Goal: Transaction & Acquisition: Purchase product/service

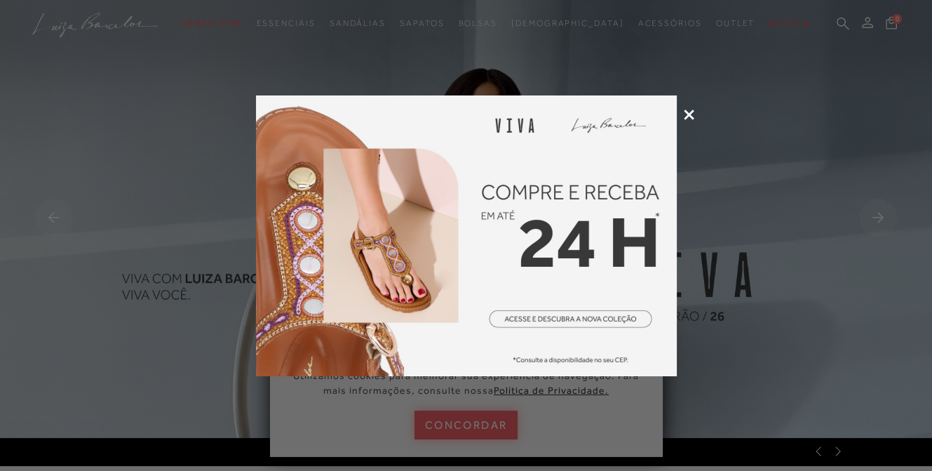
click at [689, 117] on icon at bounding box center [689, 114] width 11 height 11
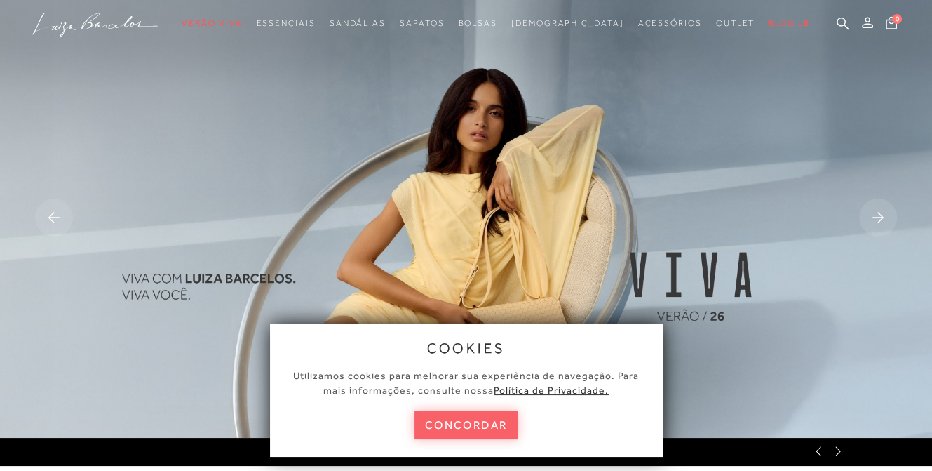
drag, startPoint x: 489, startPoint y: 433, endPoint x: 502, endPoint y: 429, distance: 13.3
click at [492, 431] on button "concordar" at bounding box center [467, 424] width 104 height 29
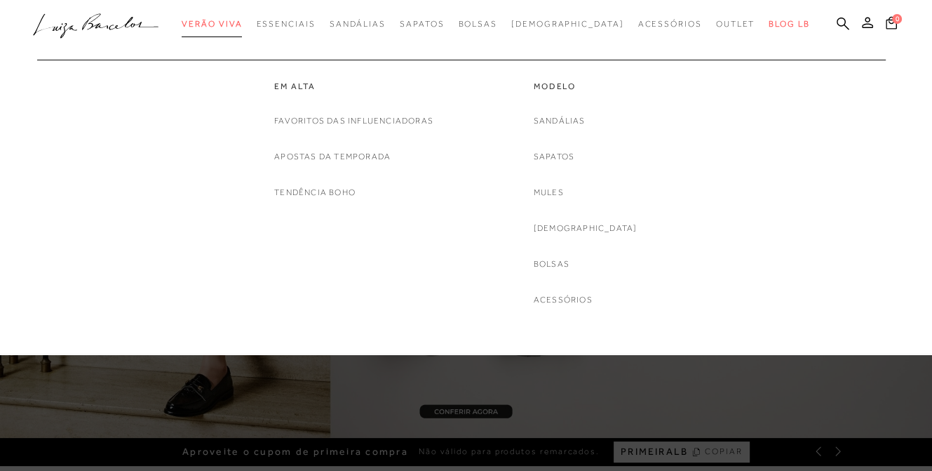
click at [242, 19] on span "Verão Viva" at bounding box center [212, 24] width 60 height 10
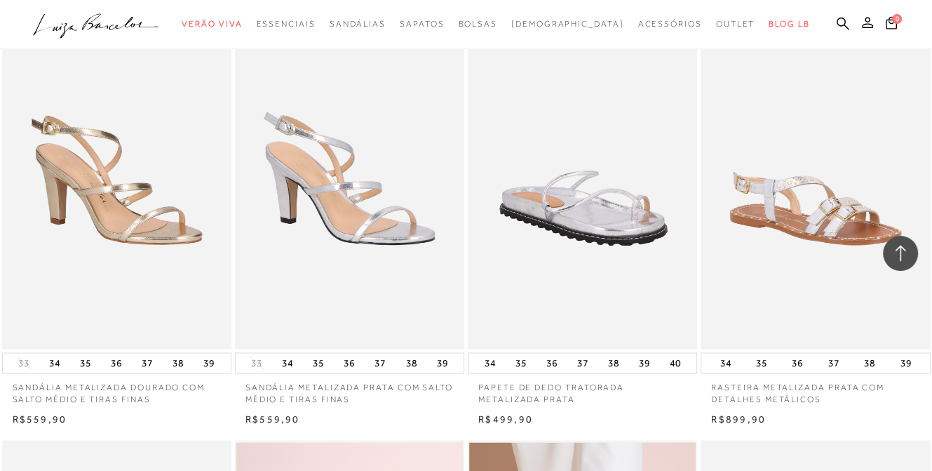
scroll to position [1894, 0]
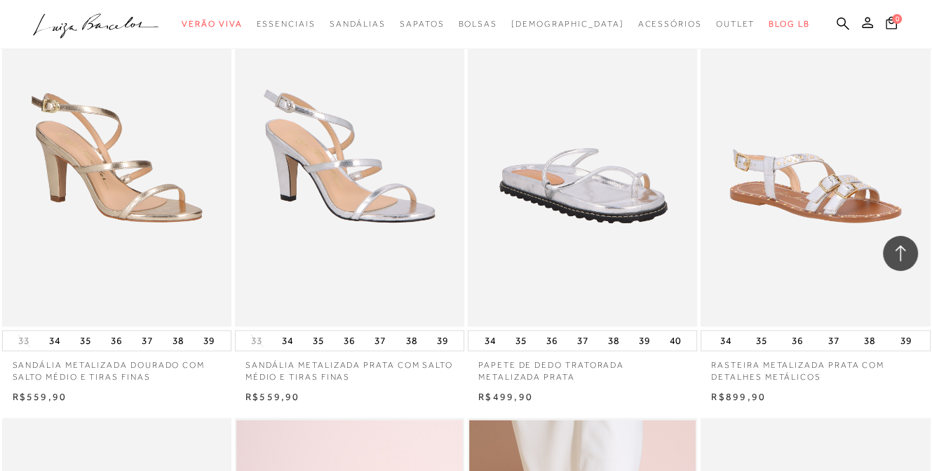
click at [597, 218] on img at bounding box center [583, 154] width 228 height 344
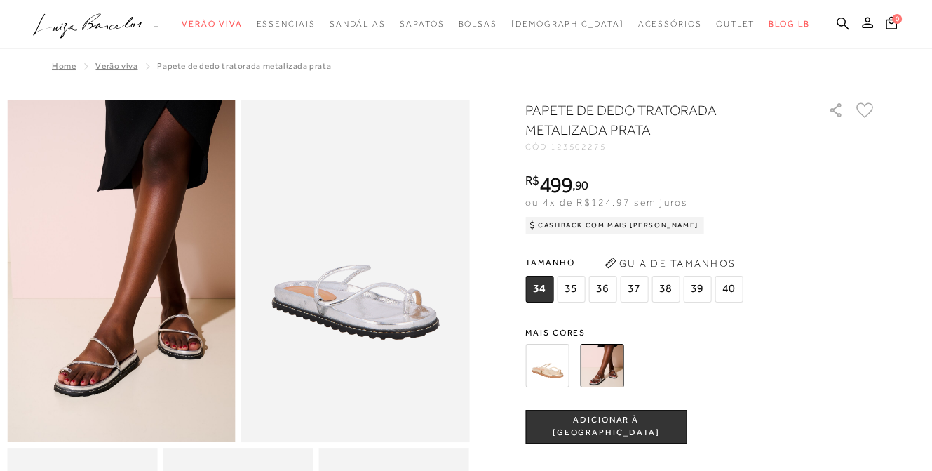
click at [556, 363] on img at bounding box center [546, 365] width 43 height 43
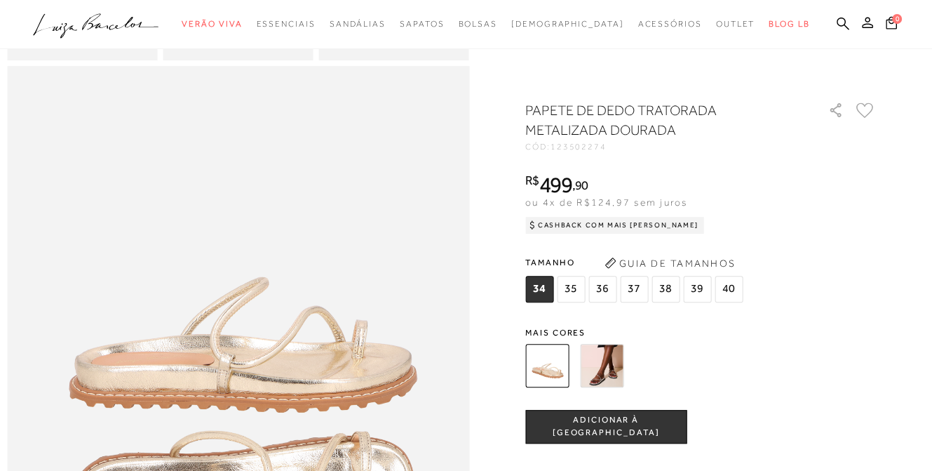
scroll to position [561, 0]
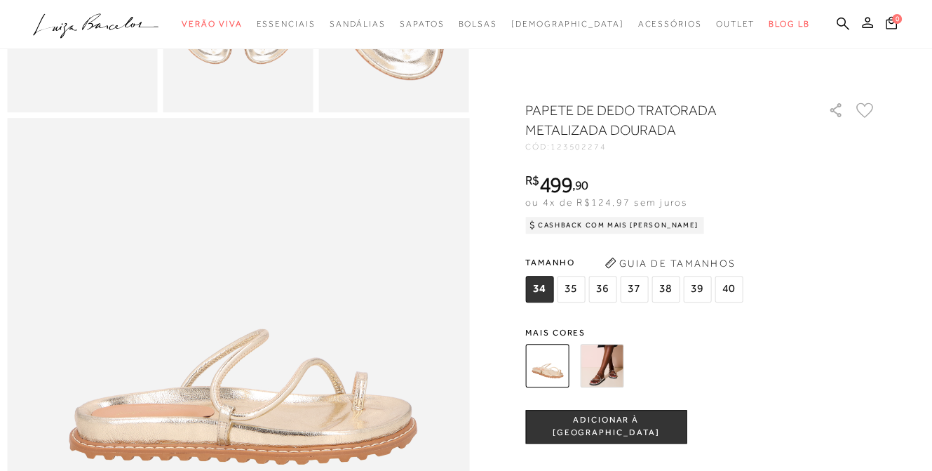
click at [600, 387] on img at bounding box center [601, 365] width 43 height 43
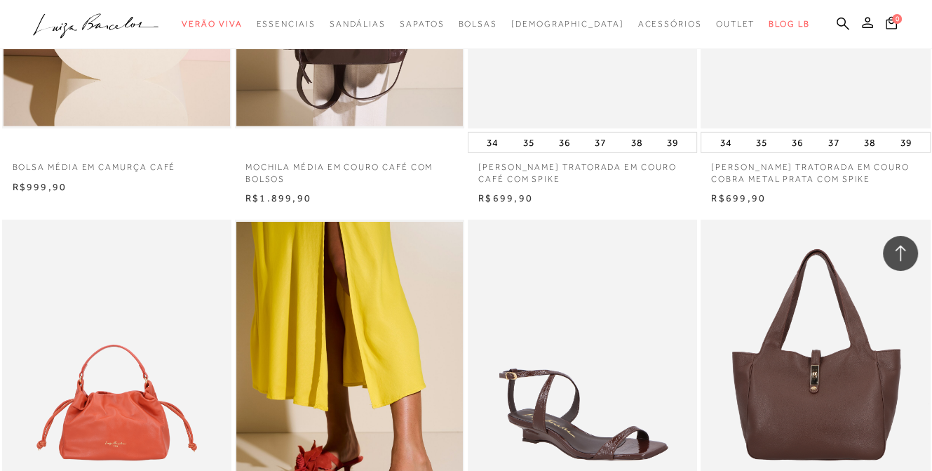
scroll to position [4068, 0]
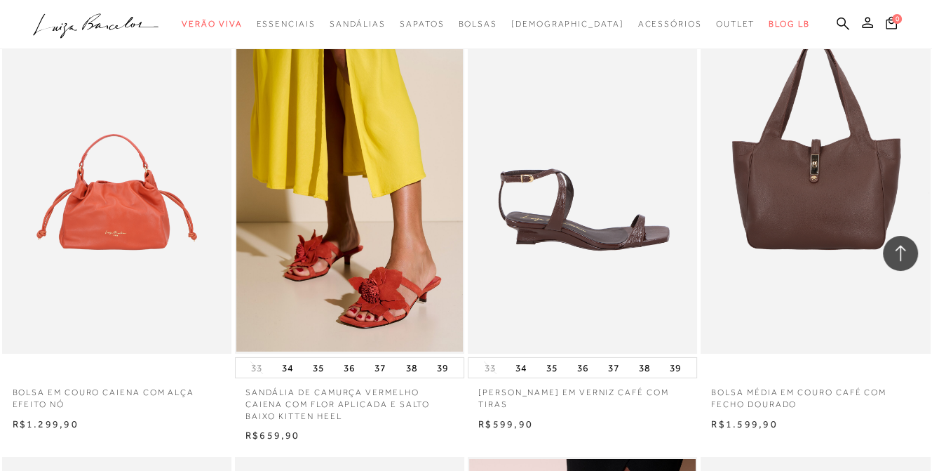
click at [558, 221] on img at bounding box center [583, 181] width 228 height 344
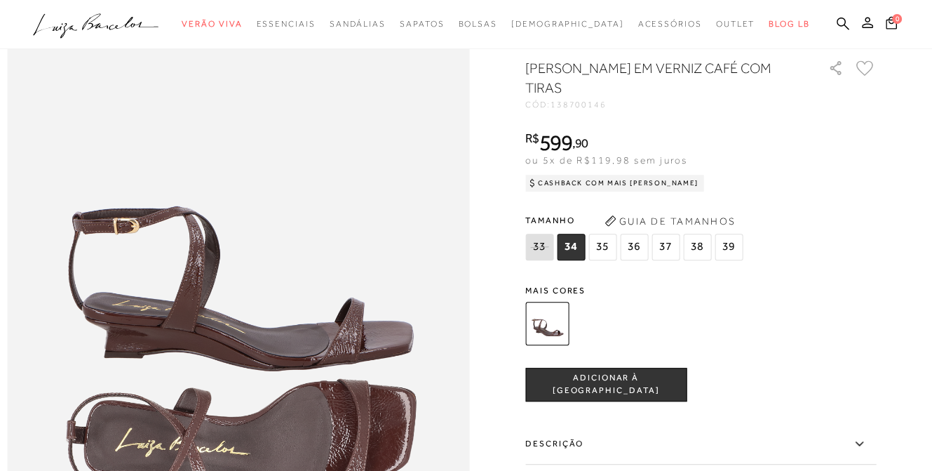
scroll to position [561, 0]
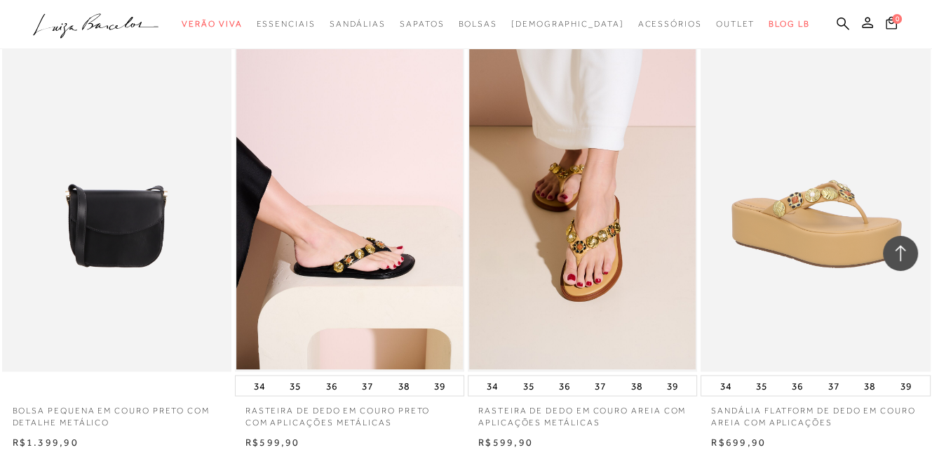
scroll to position [2565, 0]
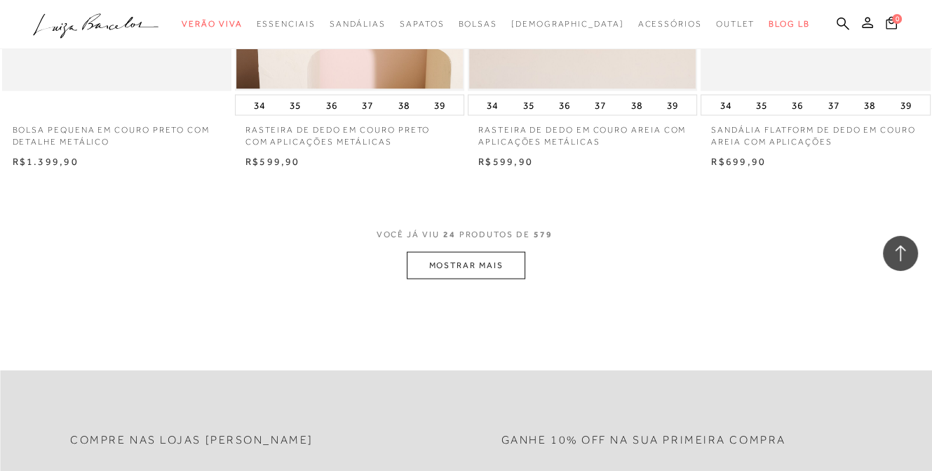
click at [440, 265] on button "MOSTRAR MAIS" at bounding box center [466, 265] width 118 height 27
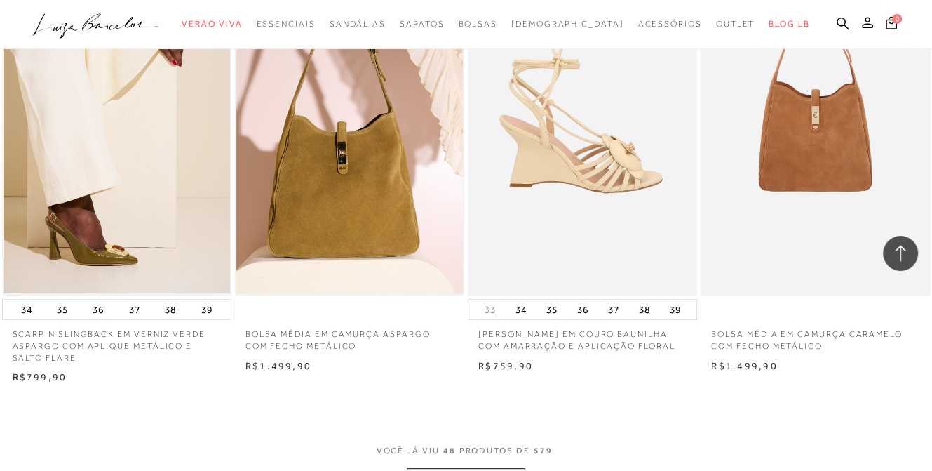
scroll to position [5230, 0]
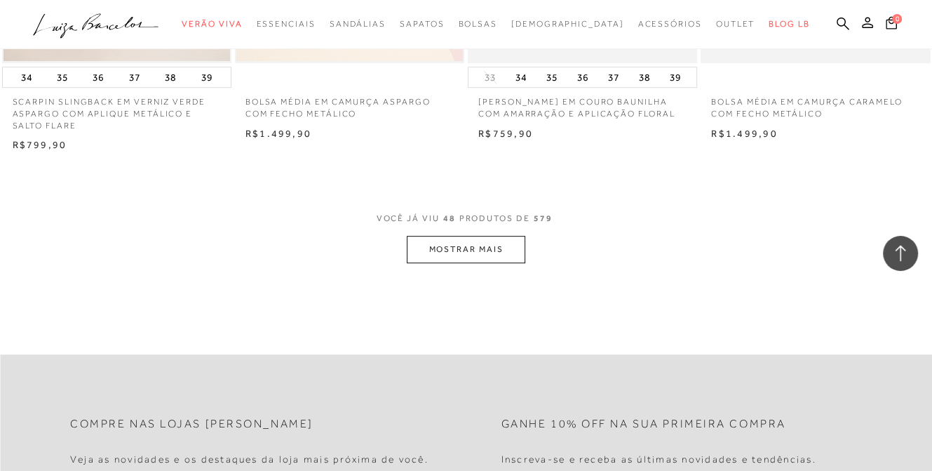
click at [443, 247] on button "MOSTRAR MAIS" at bounding box center [466, 249] width 118 height 27
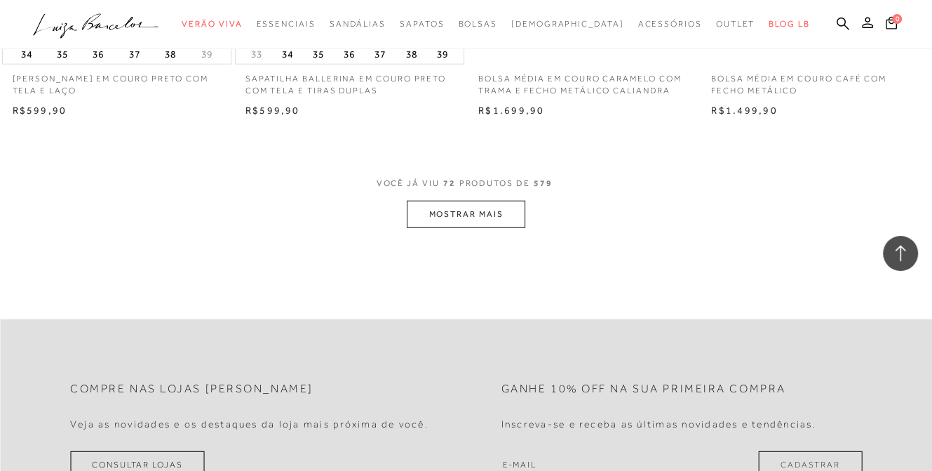
scroll to position [7966, 0]
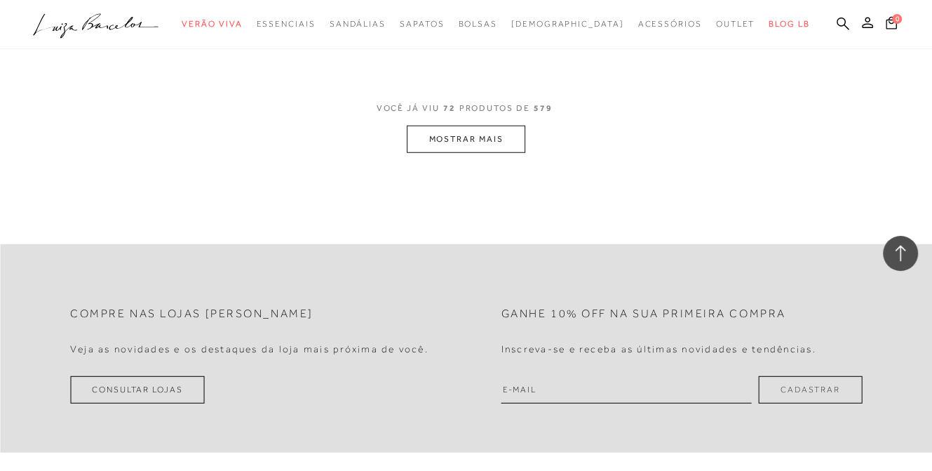
click at [441, 150] on button "MOSTRAR MAIS" at bounding box center [466, 139] width 118 height 27
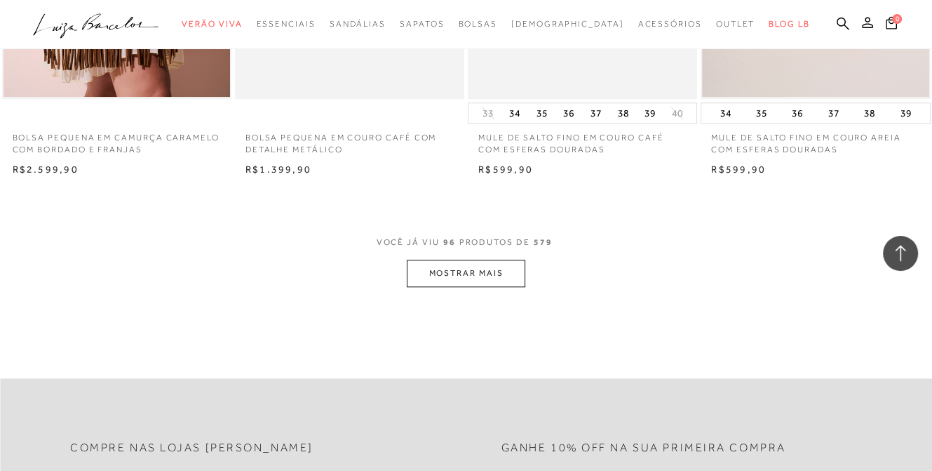
scroll to position [10561, 0]
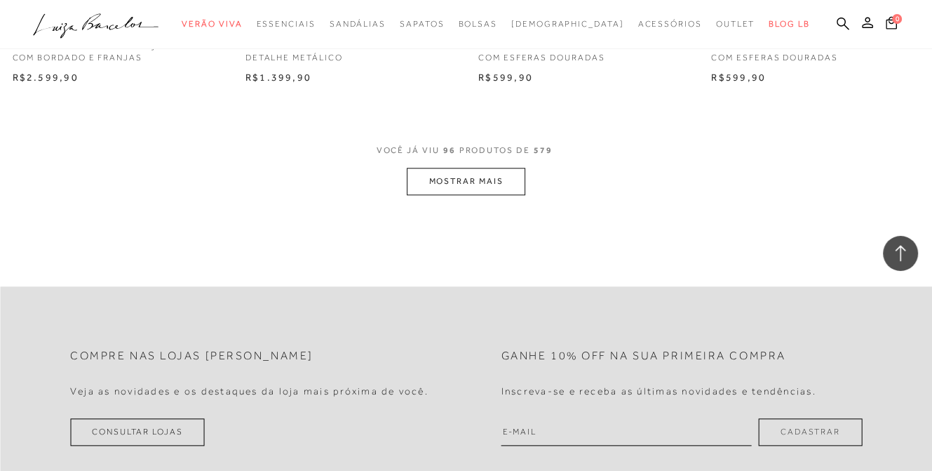
click at [494, 170] on button "MOSTRAR MAIS" at bounding box center [466, 181] width 118 height 27
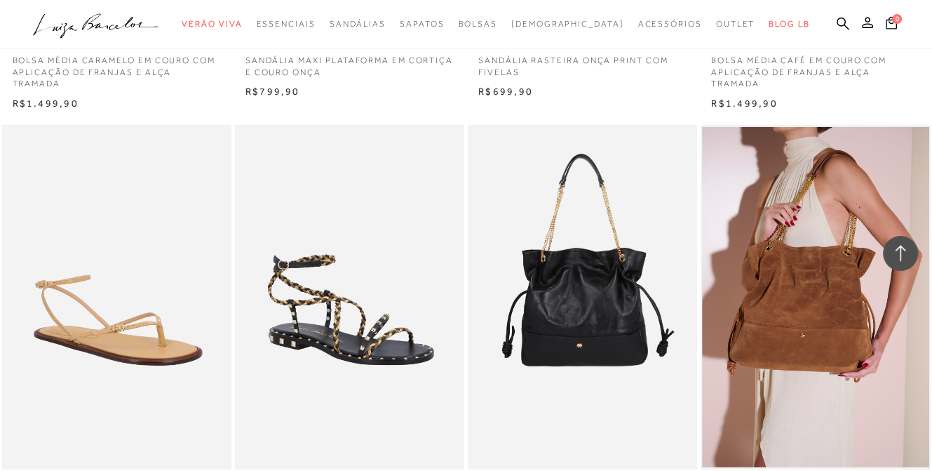
scroll to position [13086, 0]
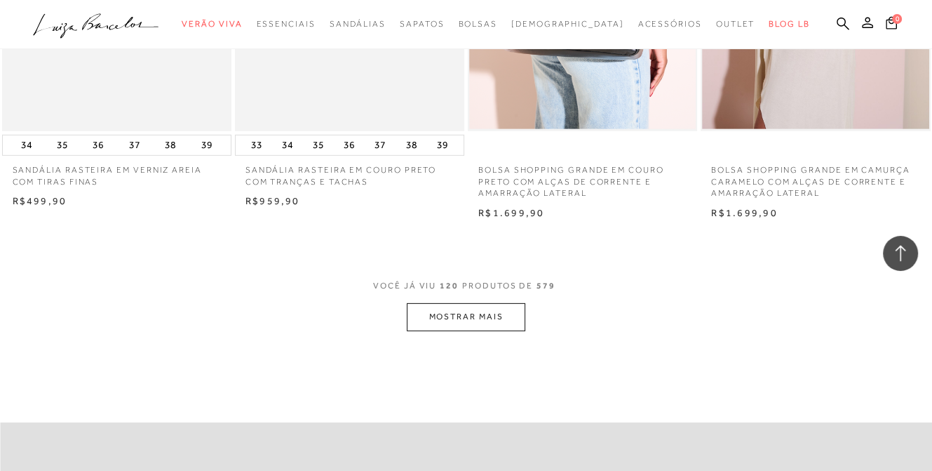
click at [465, 313] on button "MOSTRAR MAIS" at bounding box center [466, 316] width 118 height 27
